Goal: Task Accomplishment & Management: Manage account settings

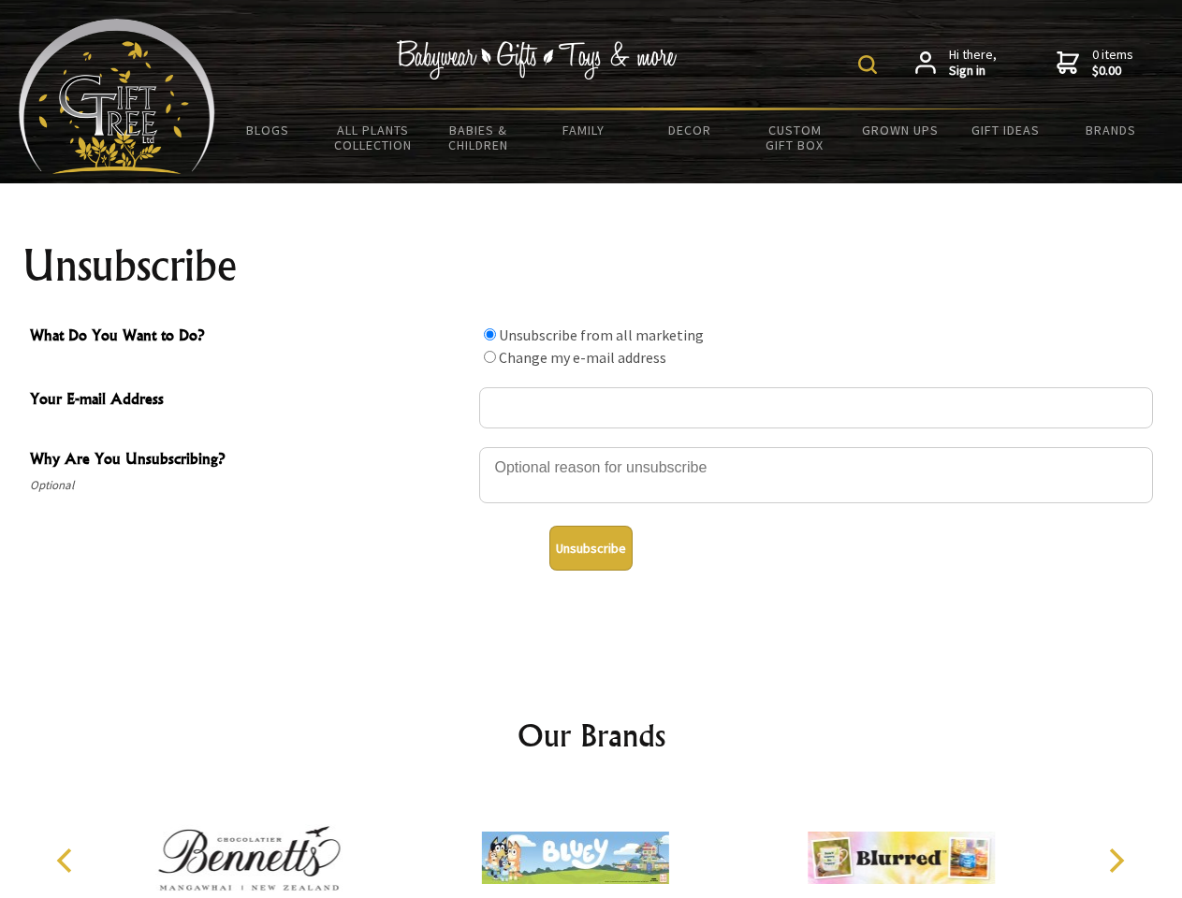
click at [870, 65] on img at bounding box center [867, 64] width 19 height 19
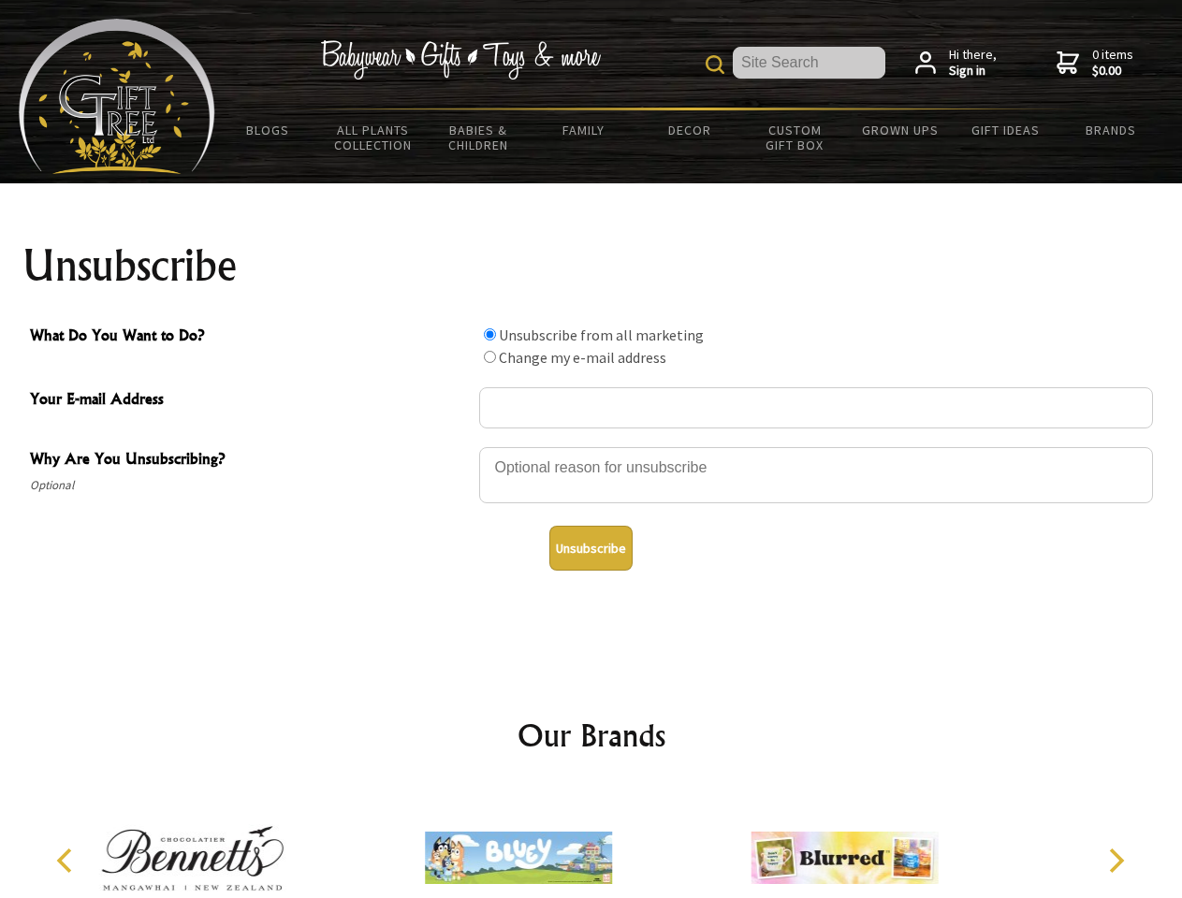
click at [591, 446] on div at bounding box center [816, 478] width 674 height 66
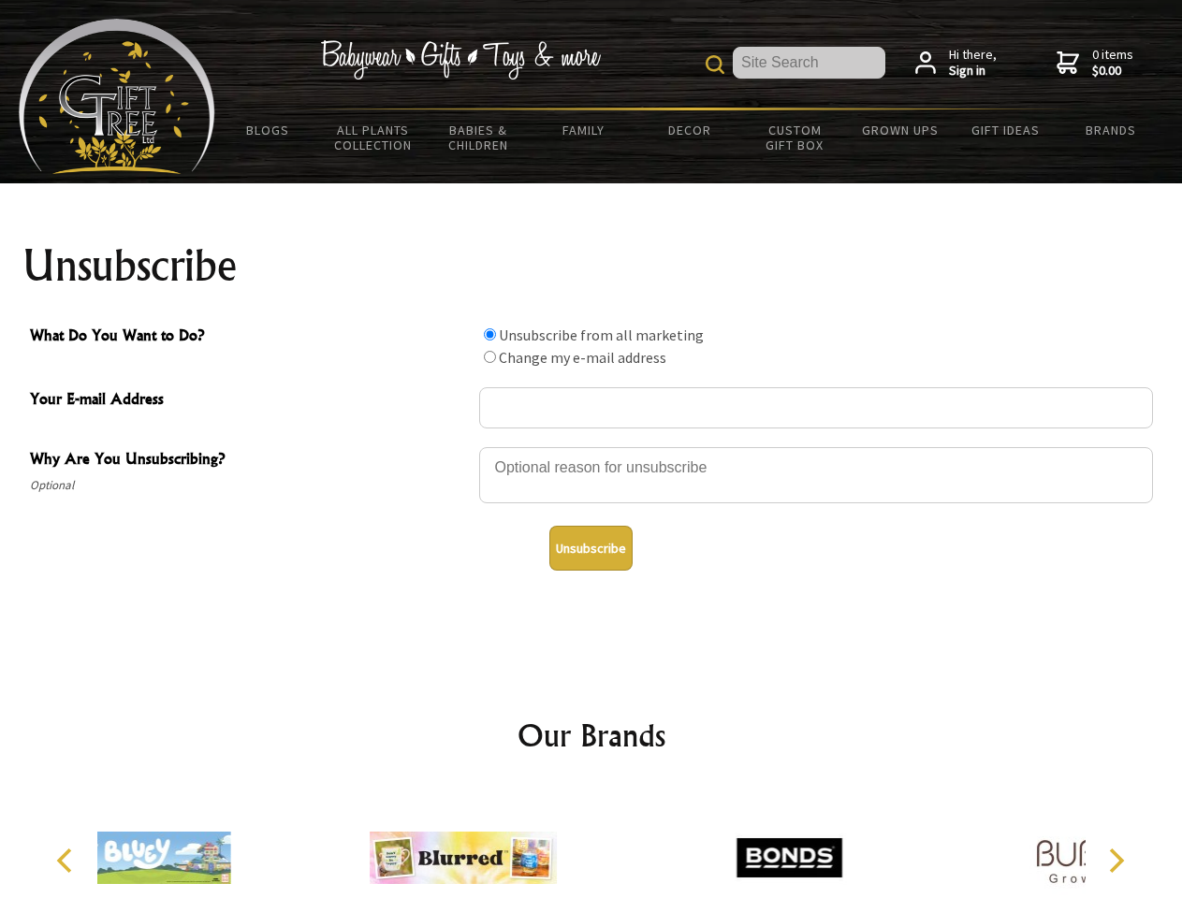
click at [489, 334] on input "What Do You Want to Do?" at bounding box center [490, 334] width 12 height 12
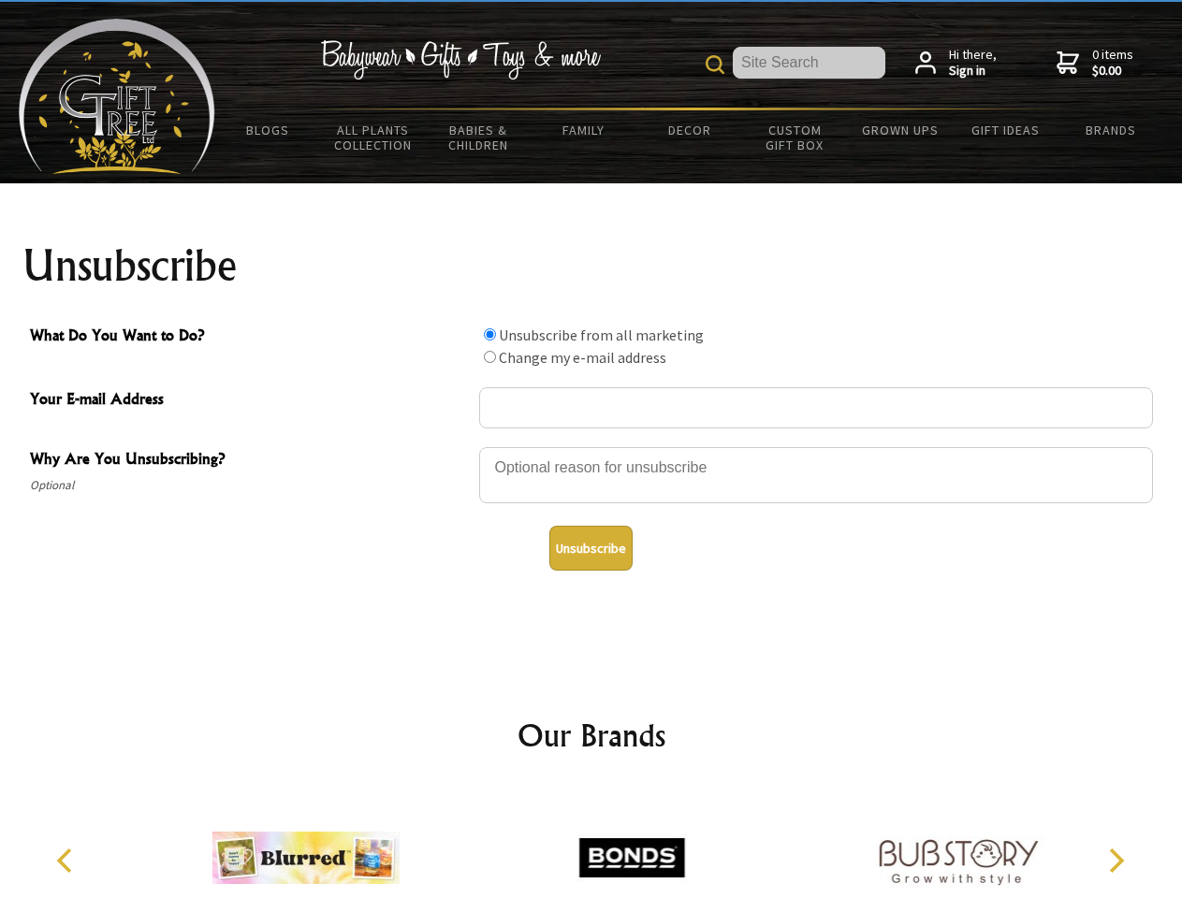
click at [489, 357] on input "What Do You Want to Do?" at bounding box center [490, 357] width 12 height 12
radio input "true"
click at [591, 548] on button "Unsubscribe" at bounding box center [590, 548] width 83 height 45
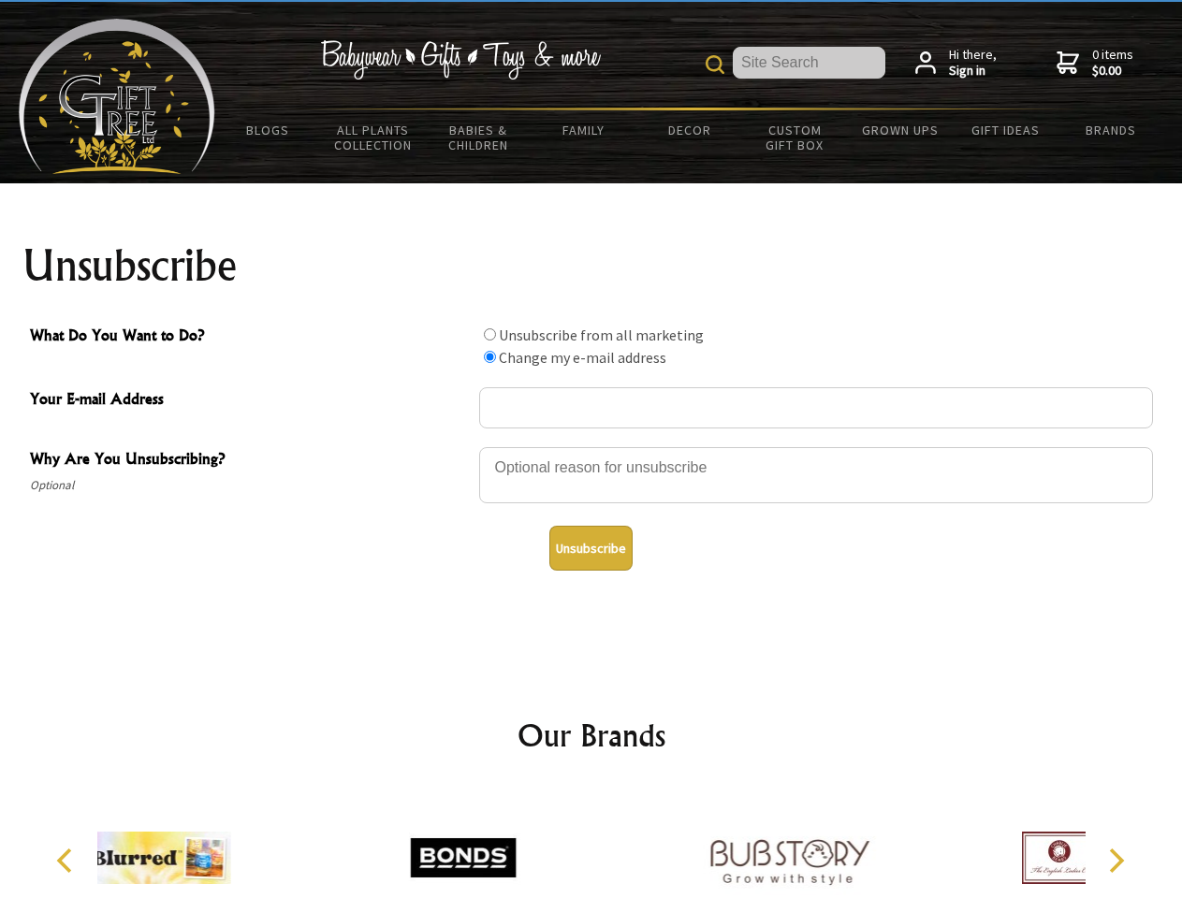
click at [591, 843] on div at bounding box center [463, 861] width 326 height 146
click at [67, 861] on icon "Previous" at bounding box center [66, 861] width 24 height 24
click at [1116, 861] on icon "Next" at bounding box center [1114, 861] width 24 height 24
